Goal: Task Accomplishment & Management: Manage account settings

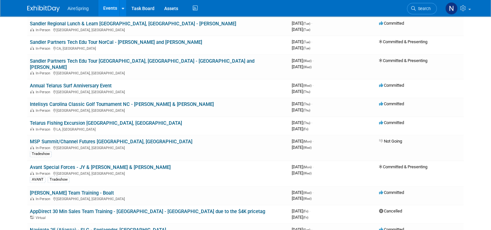
scroll to position [422, 0]
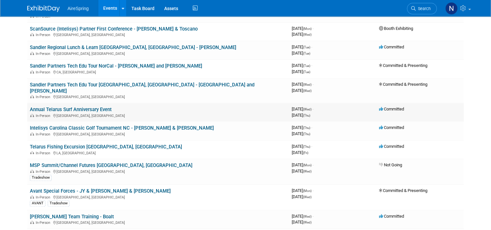
click at [101, 106] on link "Annual Telarus Surf Anniversary Event" at bounding box center [71, 109] width 82 height 6
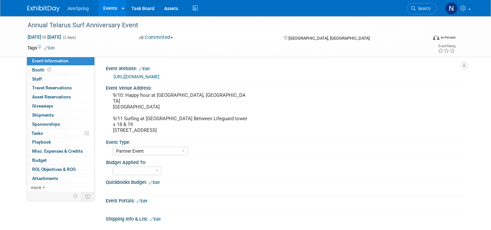
select select "Partner Event"
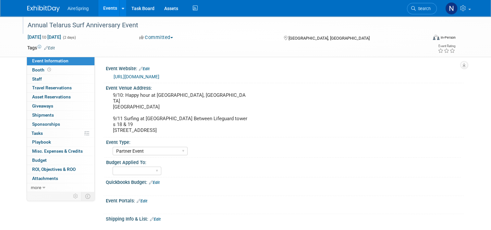
click at [49, 27] on div "Annual Telarus Surf Anniversary Event" at bounding box center [222, 25] width 394 height 12
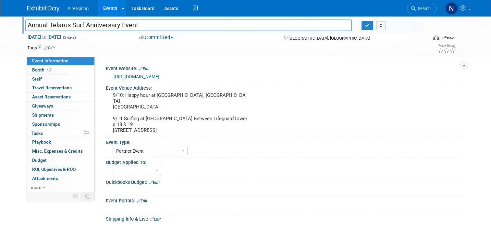
drag, startPoint x: 69, startPoint y: 27, endPoint x: 137, endPoint y: 61, distance: 75.8
click at [0, 26] on html "AireSpring Events Add Event Bulk Upload Events Shareable Event Boards Recently …" at bounding box center [245, 115] width 491 height 230
click at [197, 19] on input "Telarus Annual Surf Anniversary Event" at bounding box center [188, 24] width 327 height 11
type input "Telarus Annual Surf Anniversary Event - Lomond (Surf day only),"
click at [369, 27] on icon "button" at bounding box center [367, 25] width 5 height 4
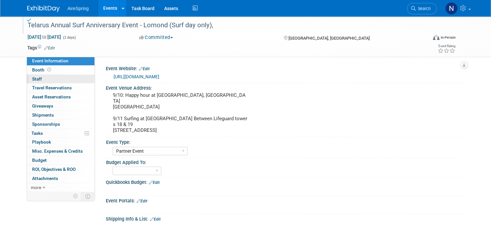
drag, startPoint x: 56, startPoint y: 80, endPoint x: 77, endPoint y: 78, distance: 20.9
click at [56, 80] on link "0 Staff 0" at bounding box center [61, 79] width 68 height 9
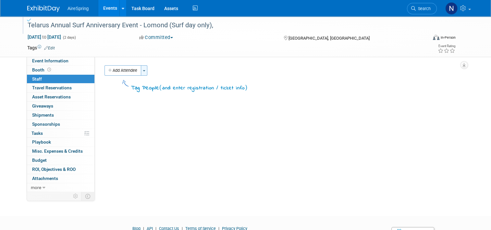
click at [142, 71] on button "Toggle Dropdown" at bounding box center [144, 70] width 6 height 10
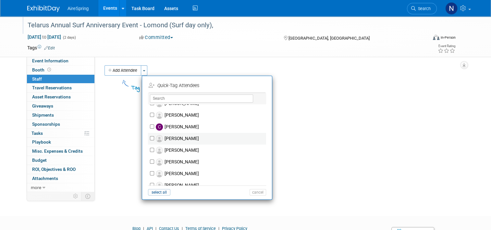
scroll to position [97, 0]
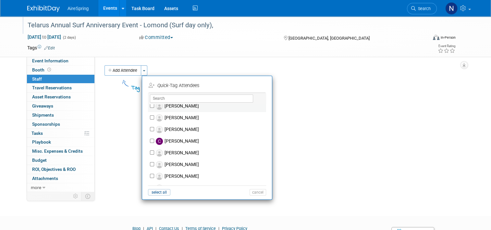
click at [200, 108] on label "[PERSON_NAME]" at bounding box center [211, 106] width 114 height 12
click at [154, 108] on input "[PERSON_NAME]" at bounding box center [152, 106] width 4 height 4
checkbox input "true"
click at [250, 85] on button "Apply" at bounding box center [256, 85] width 20 height 9
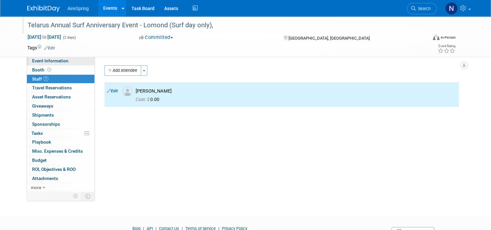
click at [42, 61] on span "Event Information" at bounding box center [50, 60] width 36 height 5
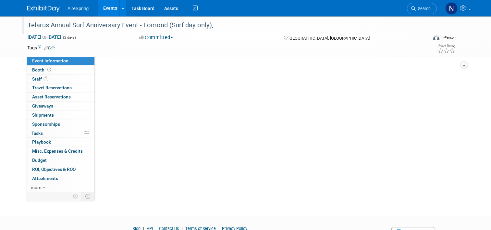
select select "Partner Event"
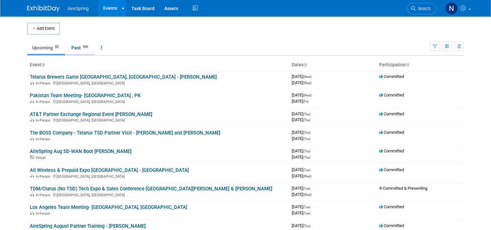
click at [77, 49] on link "Past 930" at bounding box center [81, 48] width 28 height 12
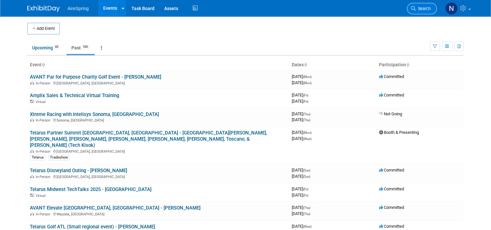
click at [423, 7] on span "Search" at bounding box center [423, 8] width 15 height 5
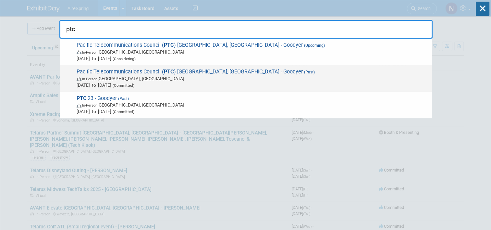
type input "ptc"
click at [182, 74] on span "Pacific Telecommunications Council ( PTC ) Honolulu, HI - Goodyer (Past) In-Per…" at bounding box center [252, 78] width 354 height 20
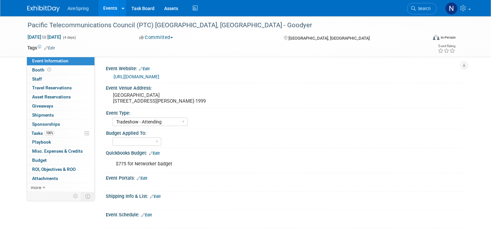
select select "Tradeshow - Attending"
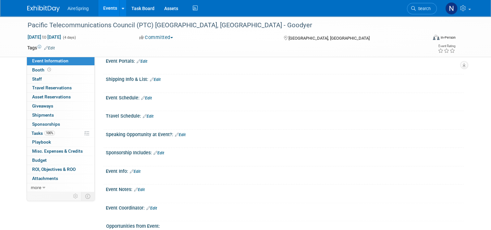
scroll to position [162, 0]
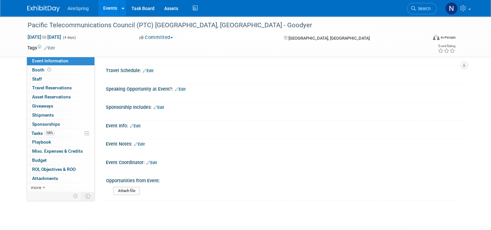
click at [104, 8] on link "Events" at bounding box center [110, 8] width 24 height 16
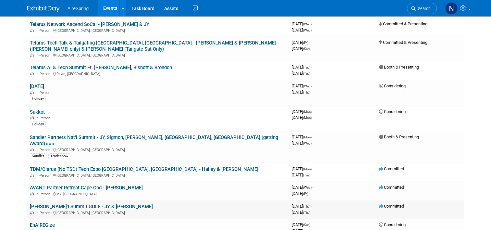
scroll to position [876, 0]
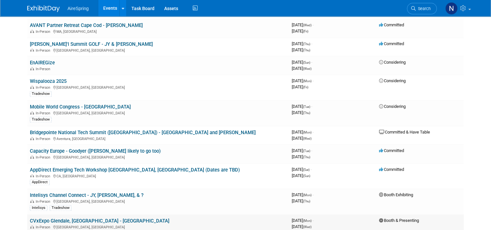
click at [85, 218] on link "CVxExpo Glendale, AZ - Sigmon" at bounding box center [100, 221] width 140 height 6
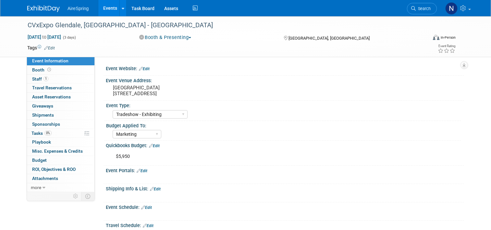
select select "Tradeshow - Exhibiting"
select select "Marketing"
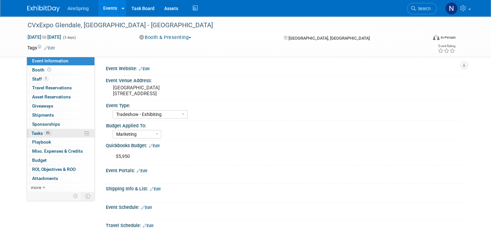
click at [51, 129] on link "0% Tasks 0%" at bounding box center [61, 133] width 68 height 9
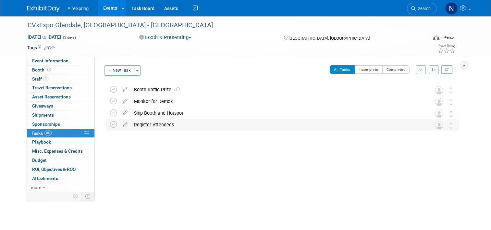
click at [152, 123] on div "Register Attendees" at bounding box center [276, 124] width 291 height 11
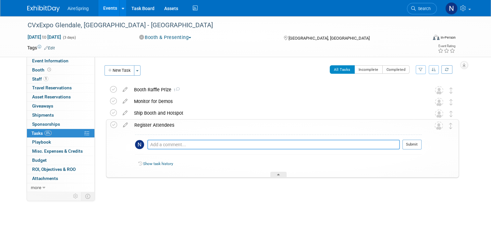
click at [154, 142] on textarea at bounding box center [273, 145] width 253 height 10
type textarea "S"
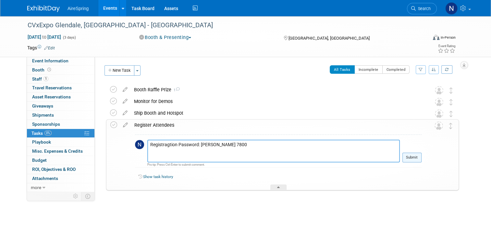
type textarea "Registragtion Password: Woodley 7800"
click at [412, 156] on button "Submit" at bounding box center [412, 158] width 19 height 10
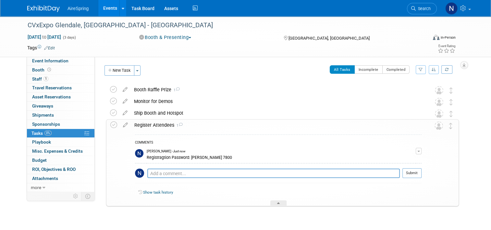
click at [421, 151] on button "button" at bounding box center [419, 151] width 6 height 6
click at [415, 160] on link "Edit Comment" at bounding box center [395, 160] width 51 height 9
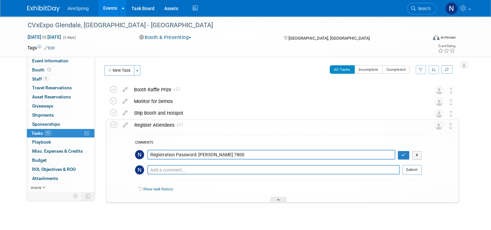
click at [234, 156] on textarea "Registragtion Password: Woodley 7800" at bounding box center [271, 154] width 248 height 9
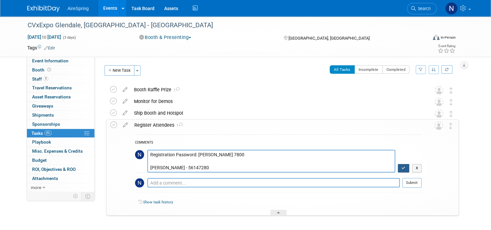
type textarea "Registration Password: Woodley 7800 Sigmon - 56147280"
click at [406, 169] on icon "button" at bounding box center [404, 168] width 4 height 4
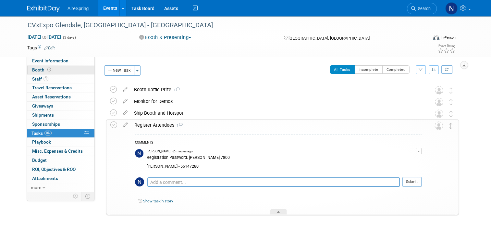
click at [70, 66] on link "Booth" at bounding box center [61, 70] width 68 height 9
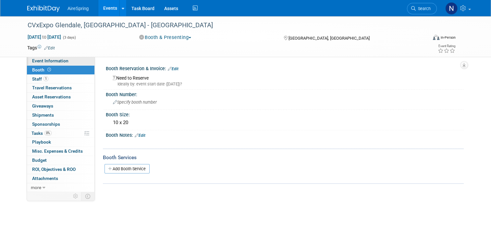
click at [69, 62] on link "Event Information" at bounding box center [61, 60] width 68 height 9
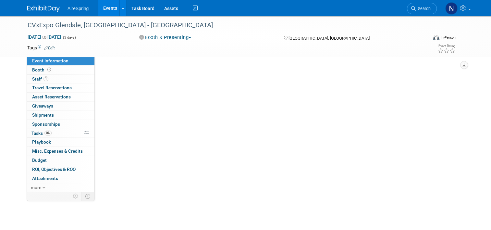
select select "Tradeshow - Exhibiting"
select select "Marketing"
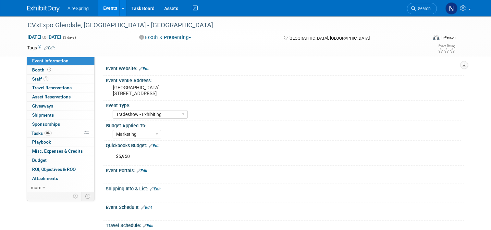
click at [145, 71] on link "Edit" at bounding box center [144, 69] width 11 height 5
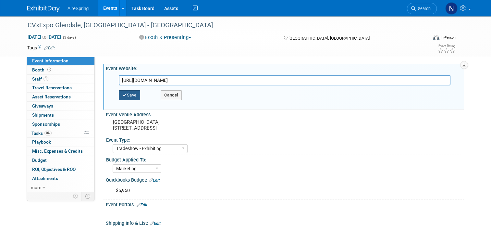
type input "https://events.american-tradeshow.com/cvx25?i=l8Tm79AT-ZtHVq9k5ITYdTN32x1wQLu7"
click at [132, 97] on button "Save" at bounding box center [129, 95] width 21 height 10
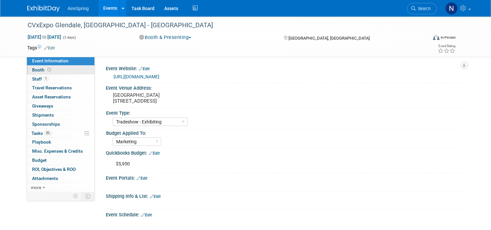
click at [55, 69] on link "Booth" at bounding box center [61, 70] width 68 height 9
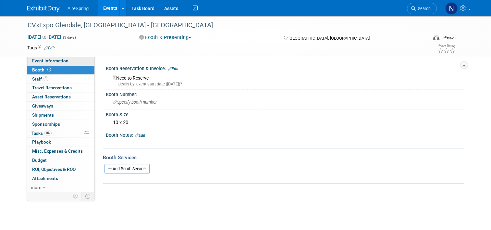
click at [63, 62] on span "Event Information" at bounding box center [50, 60] width 36 height 5
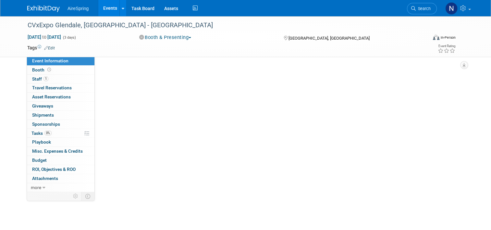
select select "Tradeshow - Exhibiting"
select select "Marketing"
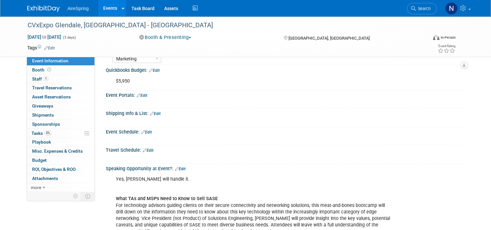
scroll to position [32, 0]
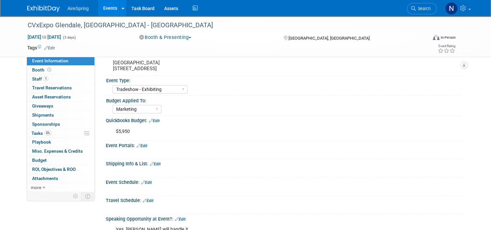
click at [140, 144] on link "Edit" at bounding box center [142, 145] width 11 height 5
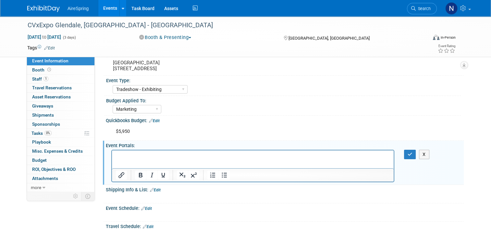
scroll to position [0, 0]
click at [254, 164] on p "Sign In: CVxEXPO 2025" at bounding box center [253, 162] width 274 height 6
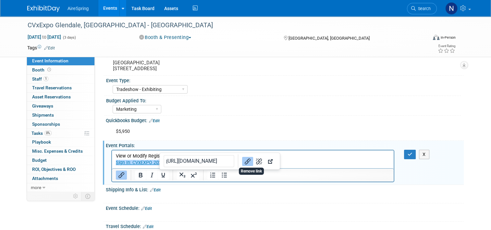
click at [303, 160] on p "Sign In: CVxEXPO 2025﻿" at bounding box center [253, 162] width 274 height 6
click at [296, 128] on div "$5,950" at bounding box center [252, 131] width 283 height 13
click at [172, 161] on p "Sign In: CVxEXPO 2025﻿" at bounding box center [253, 162] width 274 height 6
click at [291, 157] on p "View or Modify Registration:" at bounding box center [253, 156] width 274 height 6
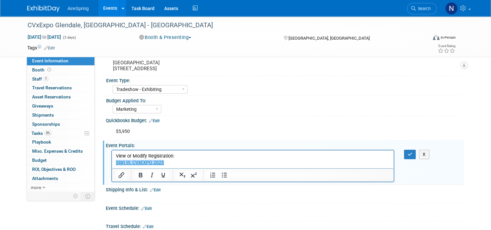
click at [255, 165] on p "Sign In: CVxEXPO 2025﻿" at bounding box center [253, 162] width 274 height 6
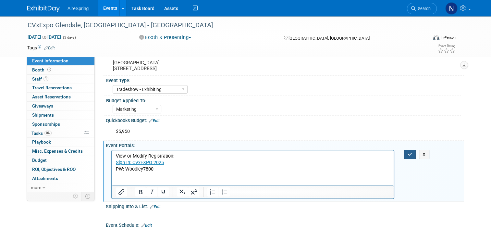
click at [410, 153] on icon "button" at bounding box center [410, 154] width 5 height 5
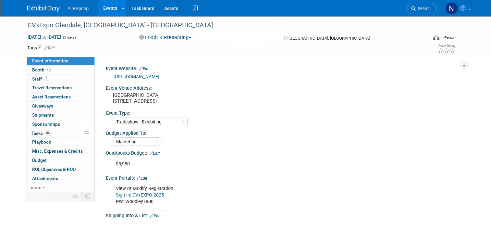
scroll to position [65, 0]
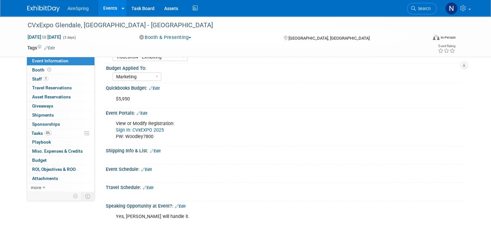
click at [148, 168] on link "Edit" at bounding box center [146, 169] width 11 height 5
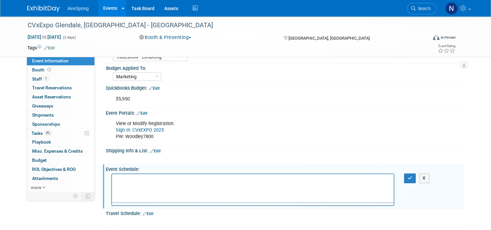
scroll to position [0, 0]
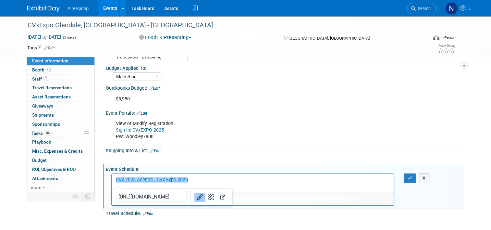
click at [191, 180] on p "﻿CVx 2025 Agenda - CVx Expo 2025" at bounding box center [253, 180] width 274 height 6
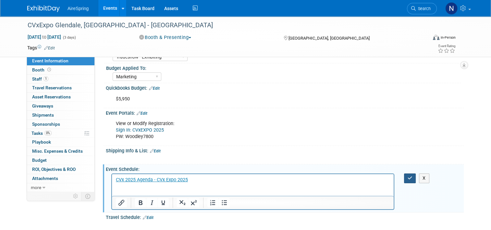
click at [410, 177] on button "button" at bounding box center [410, 177] width 12 height 9
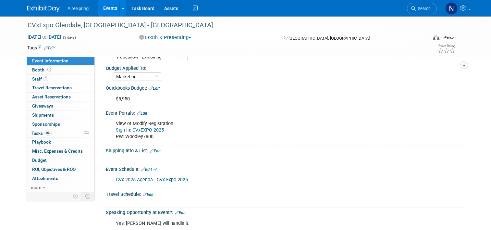
click at [155, 149] on link "Edit" at bounding box center [155, 151] width 11 height 5
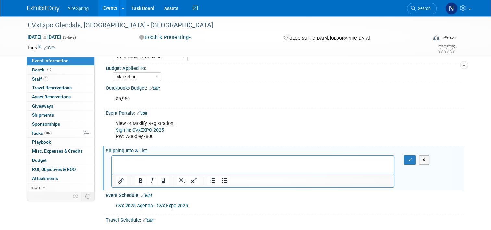
click at [433, 157] on div "X" at bounding box center [285, 171] width 358 height 35
click at [428, 158] on button "X" at bounding box center [424, 159] width 10 height 9
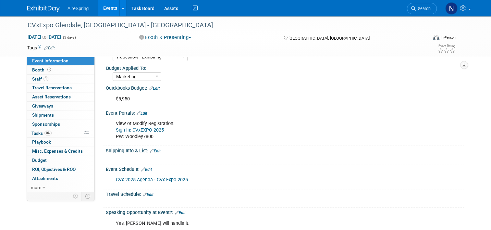
click at [144, 112] on link "Edit" at bounding box center [142, 113] width 11 height 5
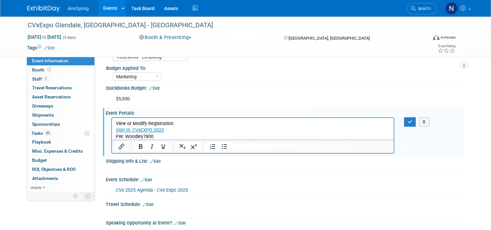
click at [179, 140] on div at bounding box center [253, 146] width 282 height 13
click at [183, 137] on p "View or Modify Registration: Sign In: CVxEXPO 2025 PW: Woodley7800" at bounding box center [253, 129] width 274 height 19
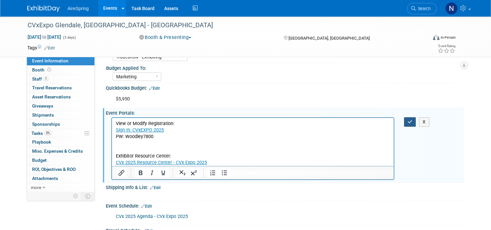
click at [412, 121] on icon "button" at bounding box center [410, 121] width 5 height 5
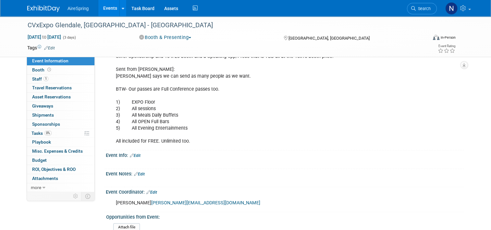
scroll to position [357, 0]
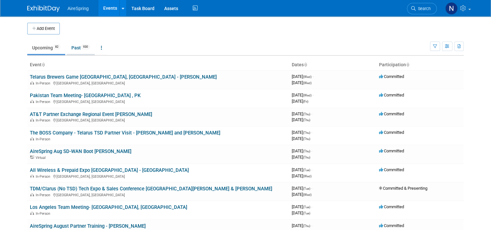
click at [81, 46] on span "930" at bounding box center [85, 46] width 9 height 5
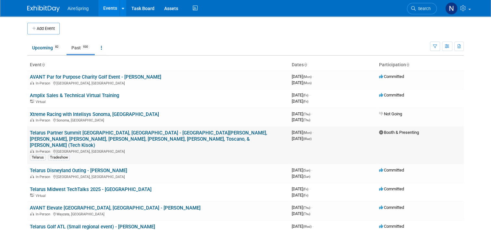
click at [105, 127] on td "Telarus Partner Summit Anaheim, CA - Hailey, JY, Lomond, Krebs, Curtis, Michael…" at bounding box center [158, 145] width 262 height 38
click at [107, 132] on link "Telarus Partner Summit Anaheim, CA - Hailey, JY, Lomond, Krebs, Curtis, Michael…" at bounding box center [148, 139] width 237 height 18
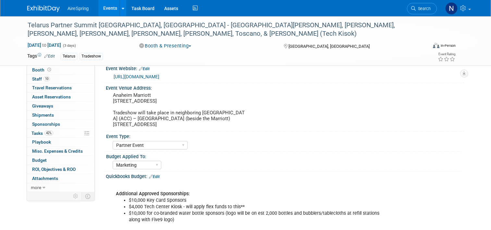
select select "Partner Event"
select select "Marketing"
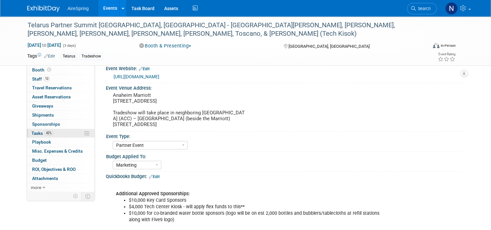
click at [47, 133] on span "42%" at bounding box center [48, 132] width 9 height 5
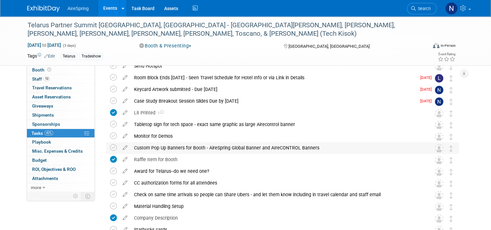
scroll to position [162, 0]
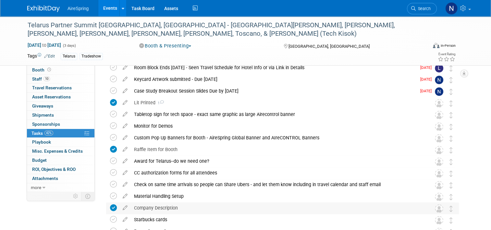
click at [174, 205] on div "Company Description" at bounding box center [276, 207] width 291 height 11
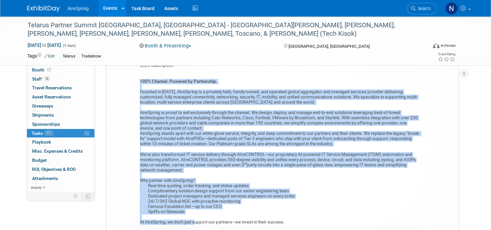
scroll to position [390, 0]
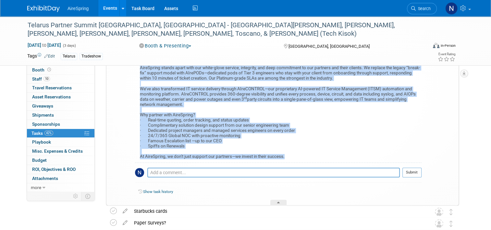
drag, startPoint x: 132, startPoint y: 146, endPoint x: 301, endPoint y: 161, distance: 169.5
click at [301, 161] on div "DETAILS 2025 description: 100% Channel. Powered by Partnership. Founded in [DAT…" at bounding box center [276, 95] width 291 height 219
copy div "302% Loremip. Dolorsi am Consectetur. Adipisc el 8728, SeddOeiusm te i utlabore…"
